Goal: Communication & Community: Answer question/provide support

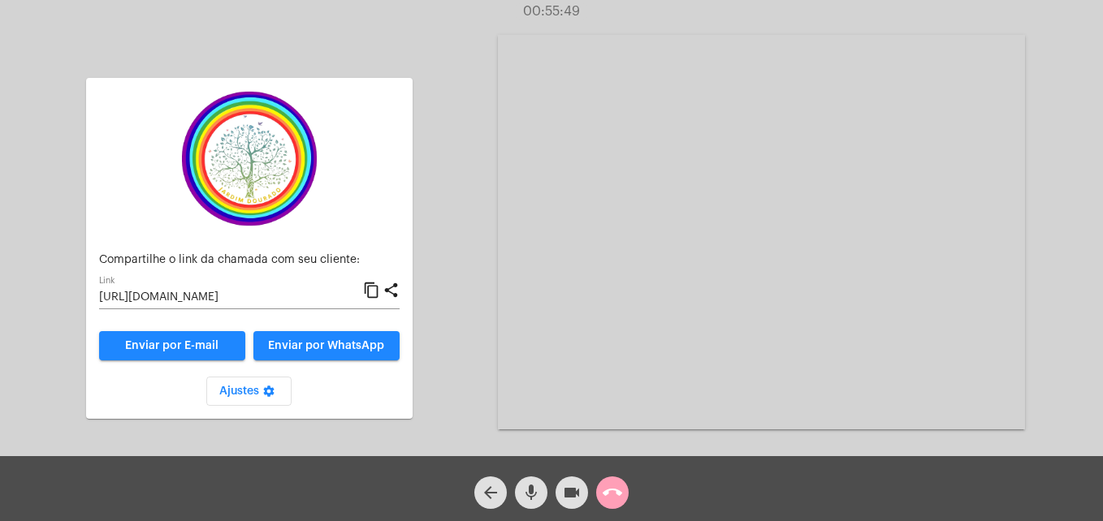
click at [612, 499] on mat-icon "call_end" at bounding box center [612, 492] width 19 height 19
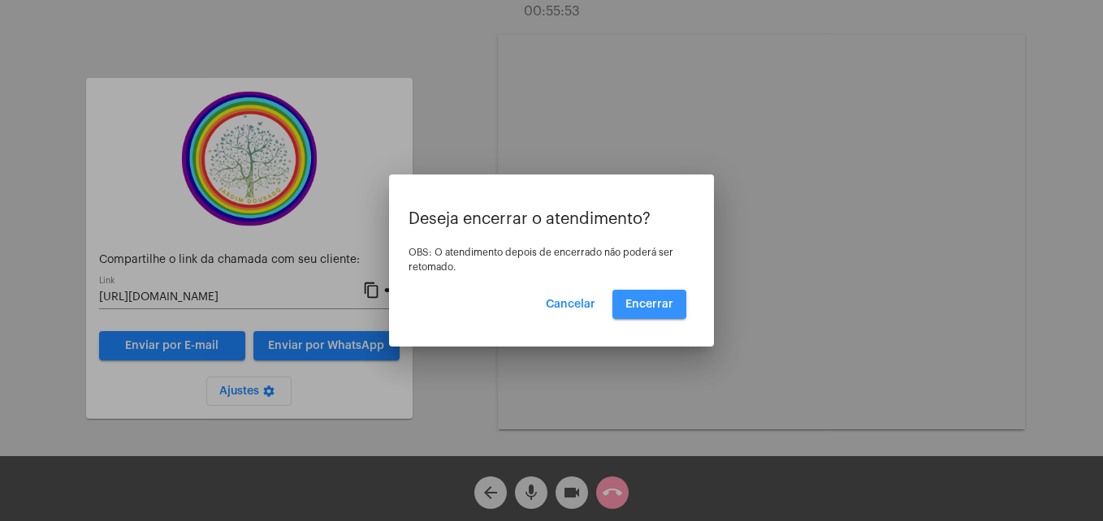
click at [659, 309] on span "Encerrar" at bounding box center [649, 304] width 48 height 11
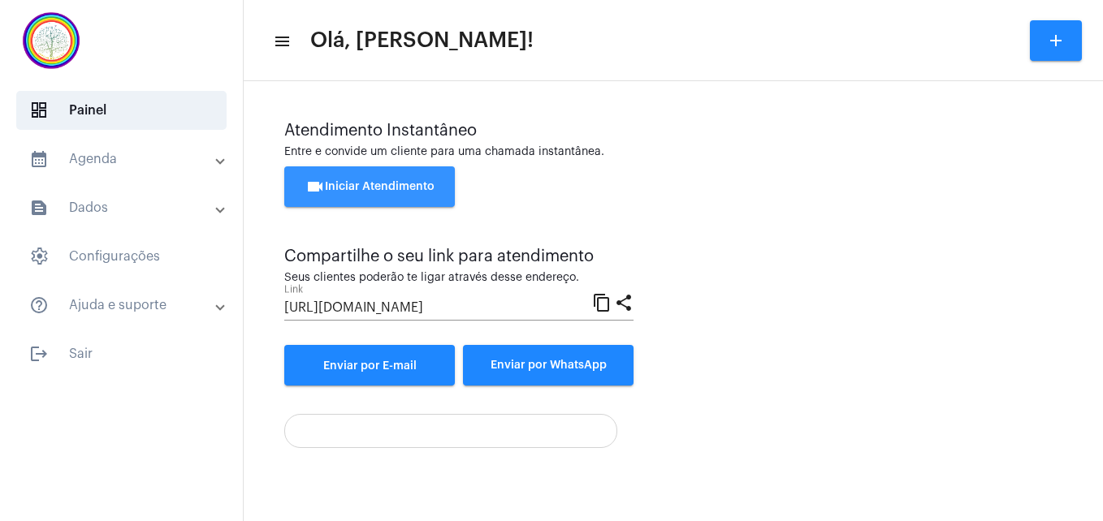
click at [382, 172] on button "videocam Iniciar Atendimento" at bounding box center [369, 186] width 171 height 41
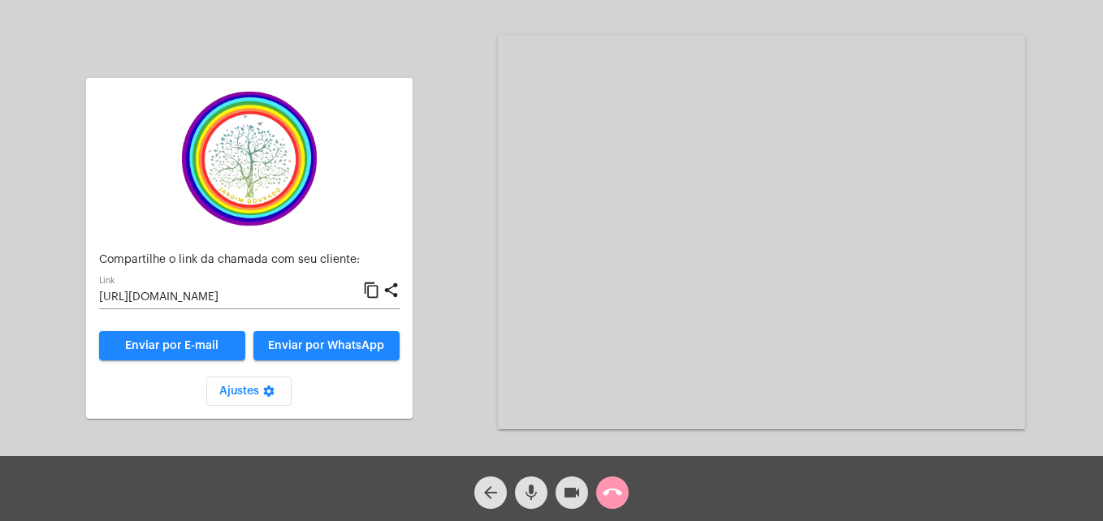
click at [374, 287] on mat-icon "content_copy" at bounding box center [371, 290] width 17 height 19
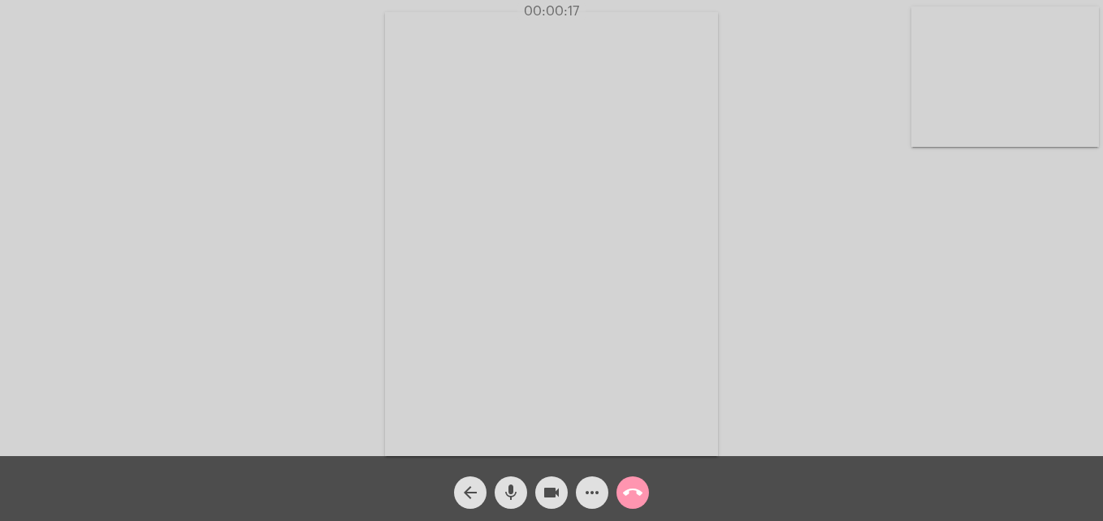
click at [928, 115] on video at bounding box center [1005, 76] width 188 height 141
click at [441, 442] on video at bounding box center [699, 233] width 592 height 444
